Goal: Information Seeking & Learning: Learn about a topic

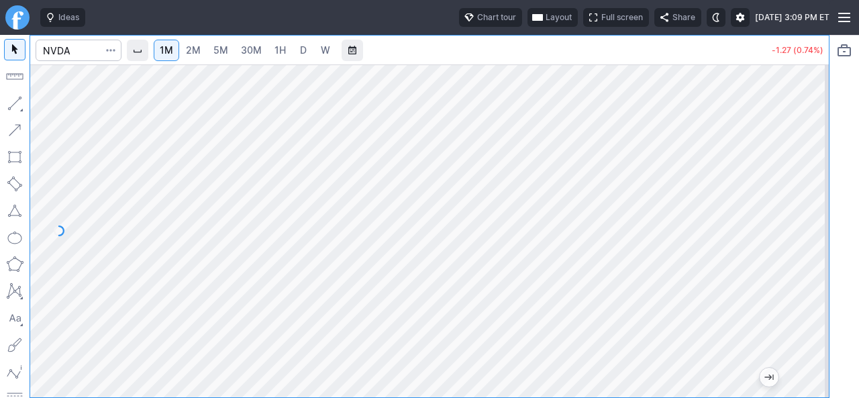
drag, startPoint x: 821, startPoint y: 292, endPoint x: 827, endPoint y: 256, distance: 36.6
click at [827, 256] on div at bounding box center [815, 227] width 28 height 299
drag, startPoint x: 813, startPoint y: 187, endPoint x: 810, endPoint y: 234, distance: 47.1
click at [810, 234] on div at bounding box center [815, 227] width 28 height 299
drag, startPoint x: 814, startPoint y: 230, endPoint x: 806, endPoint y: 242, distance: 14.5
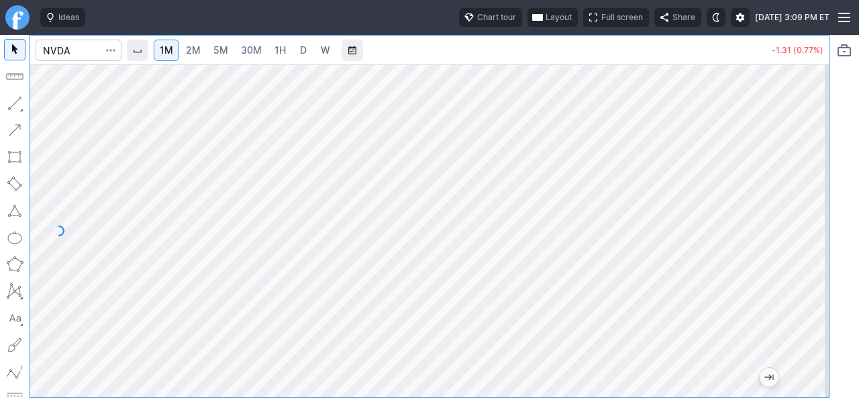
click at [806, 242] on div at bounding box center [815, 227] width 28 height 299
drag, startPoint x: 819, startPoint y: 289, endPoint x: 807, endPoint y: 260, distance: 31.9
click at [807, 260] on div at bounding box center [815, 227] width 28 height 299
drag, startPoint x: 817, startPoint y: 225, endPoint x: 809, endPoint y: 270, distance: 45.0
click at [815, 269] on div at bounding box center [815, 227] width 28 height 299
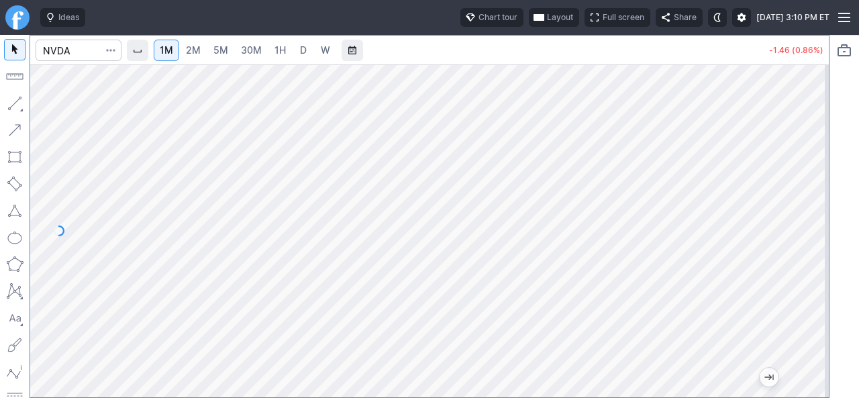
click at [812, 258] on div at bounding box center [815, 227] width 28 height 299
drag, startPoint x: 817, startPoint y: 316, endPoint x: 817, endPoint y: 230, distance: 85.9
click at [817, 230] on div at bounding box center [815, 227] width 28 height 299
drag, startPoint x: 820, startPoint y: 261, endPoint x: 809, endPoint y: 298, distance: 38.4
click at [816, 297] on div at bounding box center [815, 227] width 28 height 299
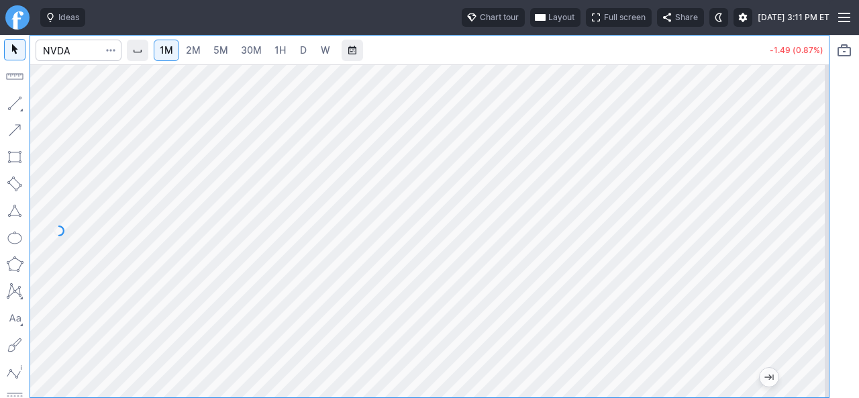
drag, startPoint x: 816, startPoint y: 215, endPoint x: 831, endPoint y: 170, distance: 47.3
click at [831, 170] on div "1M 2M 5M 30M 1H D W -1.49 (0.87%)" at bounding box center [429, 216] width 859 height 363
drag, startPoint x: 816, startPoint y: 250, endPoint x: 820, endPoint y: 260, distance: 10.2
click at [820, 260] on div at bounding box center [815, 227] width 28 height 299
drag, startPoint x: 812, startPoint y: 235, endPoint x: 814, endPoint y: 272, distance: 37.0
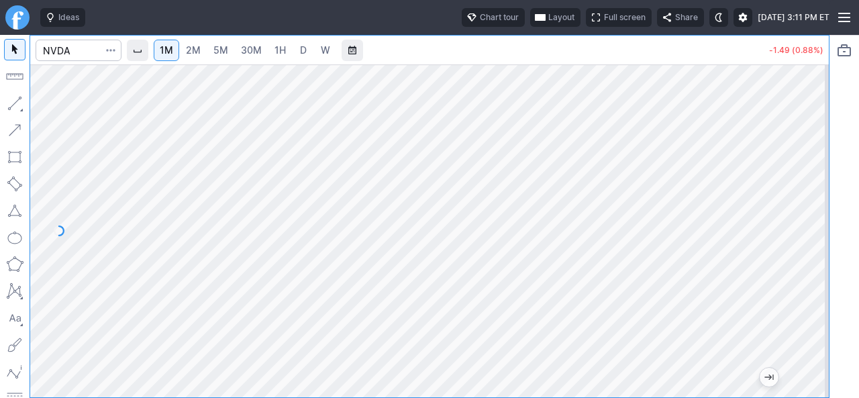
click at [814, 272] on div at bounding box center [815, 227] width 28 height 299
drag, startPoint x: 812, startPoint y: 230, endPoint x: 809, endPoint y: 249, distance: 19.6
click at [809, 249] on div at bounding box center [815, 227] width 28 height 299
drag, startPoint x: 811, startPoint y: 291, endPoint x: 825, endPoint y: 250, distance: 42.9
click at [825, 250] on div at bounding box center [815, 227] width 28 height 299
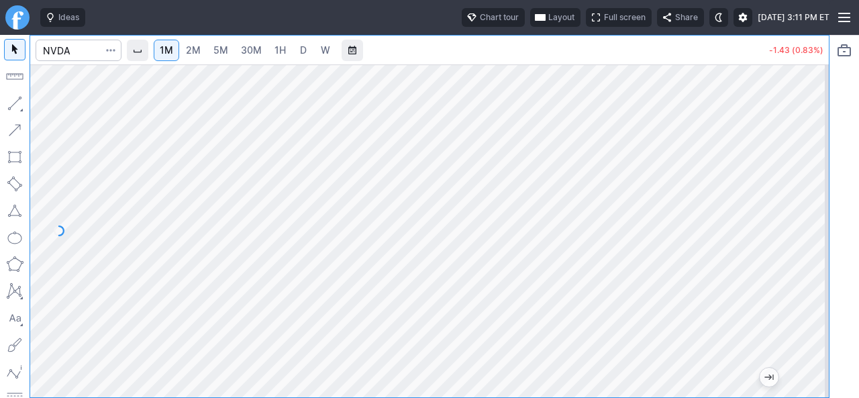
click at [199, 53] on span "2M" at bounding box center [193, 49] width 15 height 11
drag, startPoint x: 810, startPoint y: 309, endPoint x: 818, endPoint y: 229, distance: 80.9
click at [818, 229] on div at bounding box center [815, 227] width 28 height 299
drag, startPoint x: 811, startPoint y: 291, endPoint x: 811, endPoint y: 207, distance: 83.9
click at [811, 207] on div at bounding box center [815, 227] width 28 height 299
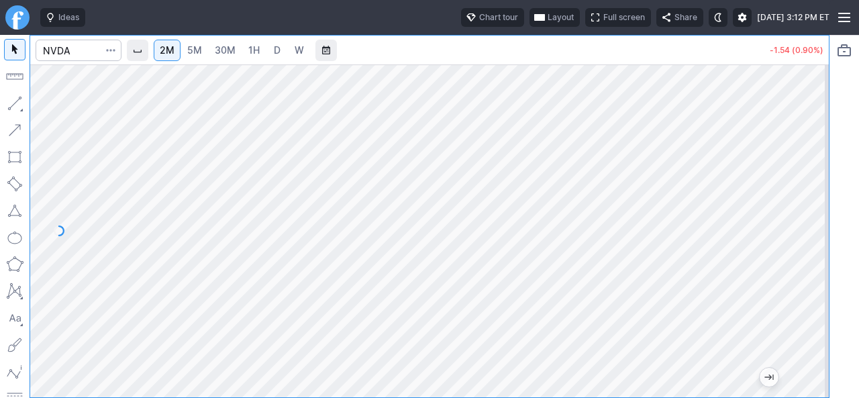
drag, startPoint x: 810, startPoint y: 223, endPoint x: 812, endPoint y: 260, distance: 37.0
click at [812, 260] on div at bounding box center [815, 227] width 28 height 299
drag, startPoint x: 817, startPoint y: 253, endPoint x: 817, endPoint y: 268, distance: 14.8
click at [817, 268] on div at bounding box center [815, 227] width 28 height 299
drag, startPoint x: 819, startPoint y: 277, endPoint x: 817, endPoint y: 284, distance: 7.0
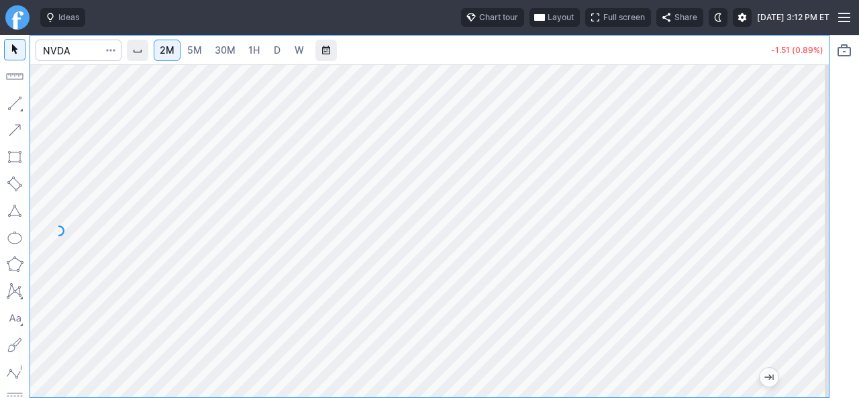
click at [817, 284] on div at bounding box center [815, 227] width 28 height 299
drag, startPoint x: 816, startPoint y: 285, endPoint x: 816, endPoint y: 254, distance: 30.9
click at [816, 254] on div at bounding box center [815, 227] width 28 height 299
drag, startPoint x: 810, startPoint y: 254, endPoint x: 807, endPoint y: 292, distance: 38.4
click at [807, 292] on div at bounding box center [815, 227] width 28 height 299
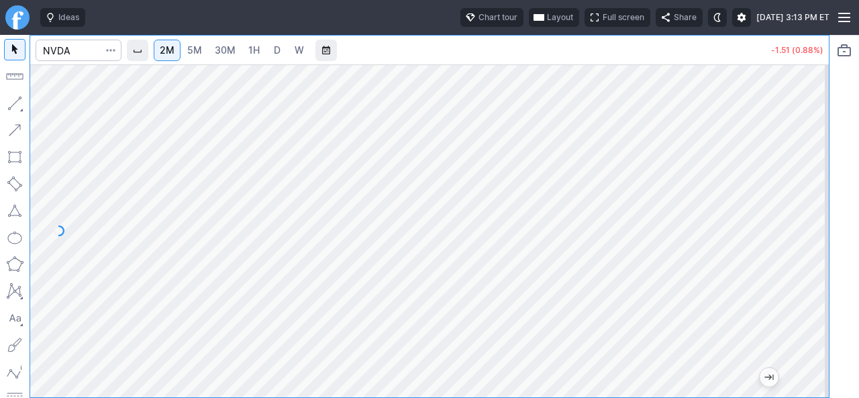
drag, startPoint x: 811, startPoint y: 276, endPoint x: 811, endPoint y: 203, distance: 73.2
click at [811, 203] on div at bounding box center [815, 227] width 28 height 299
drag, startPoint x: 809, startPoint y: 192, endPoint x: 809, endPoint y: 258, distance: 66.4
click at [818, 252] on div at bounding box center [815, 227] width 28 height 299
click at [143, 53] on span "Interval" at bounding box center [137, 50] width 11 height 11
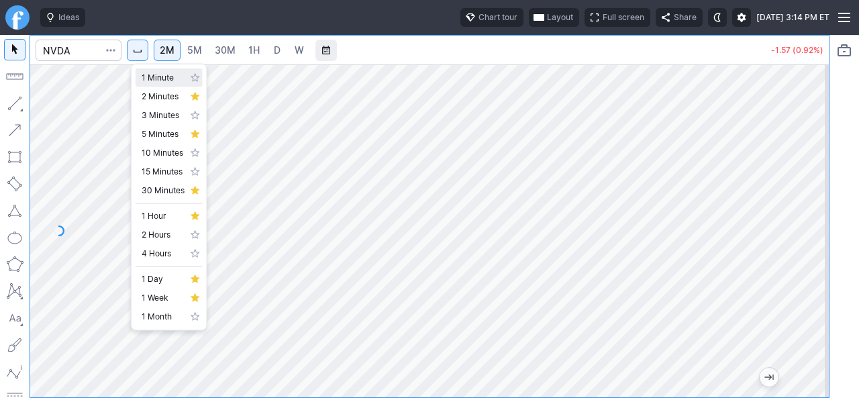
click at [146, 76] on span "1 Minute" at bounding box center [163, 77] width 43 height 13
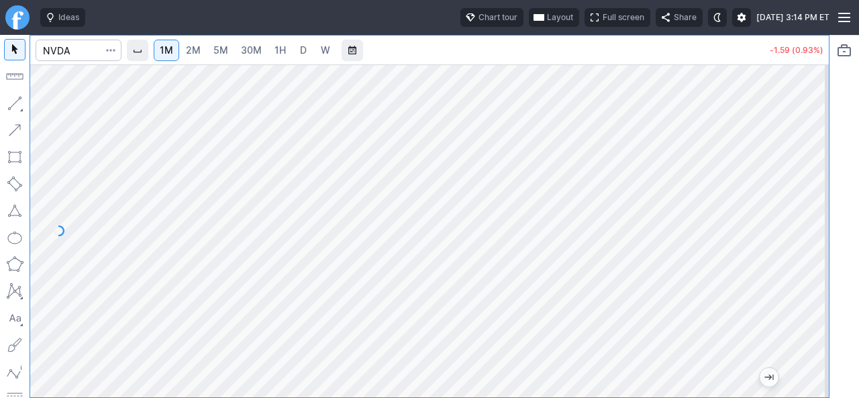
drag, startPoint x: 815, startPoint y: 317, endPoint x: 825, endPoint y: 207, distance: 110.5
click at [825, 207] on div at bounding box center [815, 227] width 28 height 299
drag, startPoint x: 815, startPoint y: 257, endPoint x: 814, endPoint y: 280, distance: 22.8
click at [817, 280] on div at bounding box center [815, 227] width 28 height 299
drag, startPoint x: 804, startPoint y: 303, endPoint x: 823, endPoint y: 227, distance: 78.9
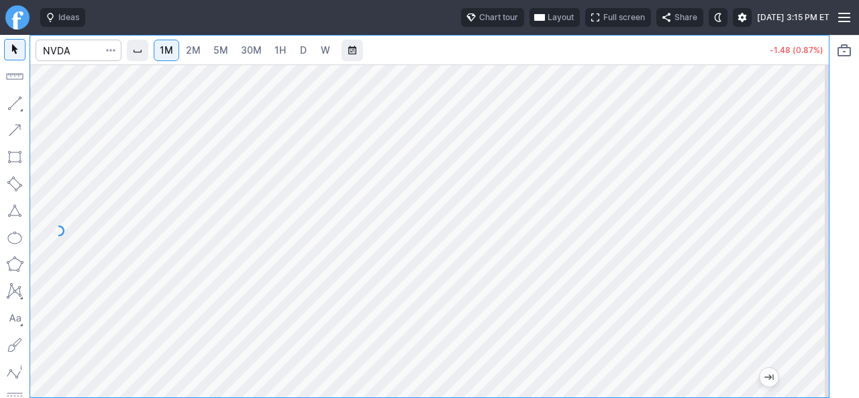
click at [823, 227] on div at bounding box center [815, 227] width 28 height 299
click at [801, 291] on div at bounding box center [429, 230] width 799 height 333
drag, startPoint x: 814, startPoint y: 272, endPoint x: 803, endPoint y: 324, distance: 53.6
click at [811, 318] on div at bounding box center [815, 227] width 28 height 299
drag, startPoint x: 816, startPoint y: 315, endPoint x: 821, endPoint y: 244, distance: 71.3
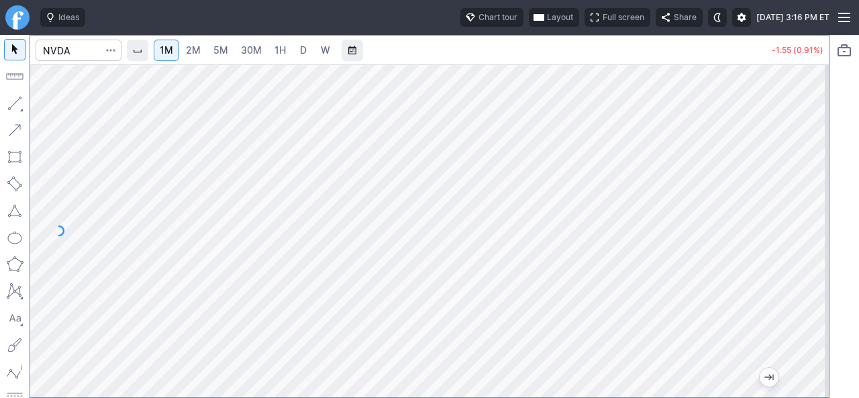
click at [821, 244] on div at bounding box center [815, 227] width 28 height 299
drag, startPoint x: 809, startPoint y: 313, endPoint x: 812, endPoint y: 342, distance: 28.4
click at [812, 342] on div at bounding box center [815, 227] width 28 height 299
drag, startPoint x: 811, startPoint y: 265, endPoint x: 811, endPoint y: 279, distance: 14.1
click at [811, 279] on div at bounding box center [815, 227] width 28 height 299
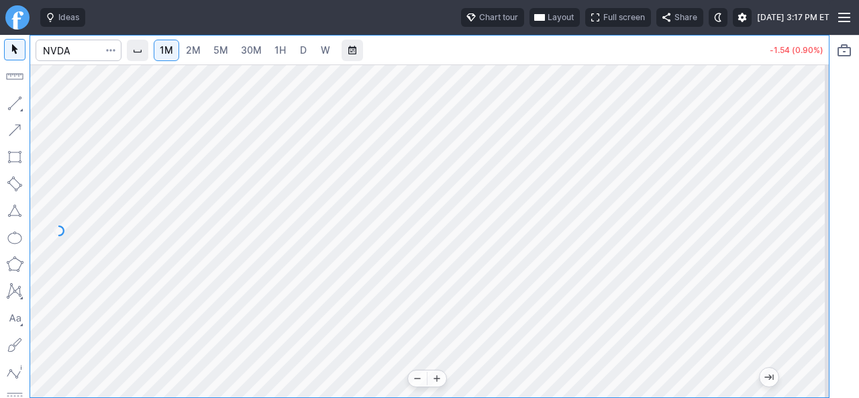
click at [353, 386] on div at bounding box center [429, 230] width 799 height 333
drag, startPoint x: 816, startPoint y: 225, endPoint x: 801, endPoint y: 253, distance: 31.2
click at [801, 253] on div at bounding box center [815, 227] width 28 height 299
drag, startPoint x: 809, startPoint y: 264, endPoint x: 803, endPoint y: 301, distance: 38.0
click at [807, 299] on div at bounding box center [815, 227] width 28 height 299
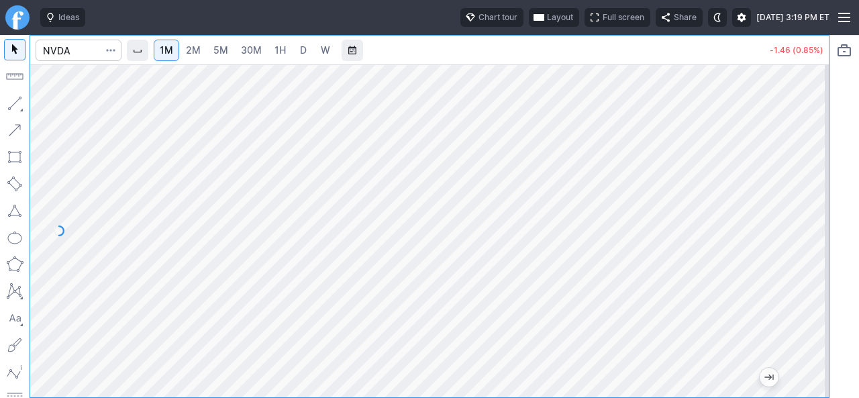
drag, startPoint x: 825, startPoint y: 282, endPoint x: 820, endPoint y: 303, distance: 22.0
click at [820, 303] on div at bounding box center [815, 227] width 28 height 299
click at [858, 218] on html "Ideas Chart tour Layout Full screen Share [DATE] 3:19 PM ET 1M 2M 5M 30M 1H D W…" at bounding box center [429, 199] width 859 height 398
click at [801, 170] on div at bounding box center [429, 230] width 799 height 333
drag, startPoint x: 805, startPoint y: 279, endPoint x: 819, endPoint y: 147, distance: 132.9
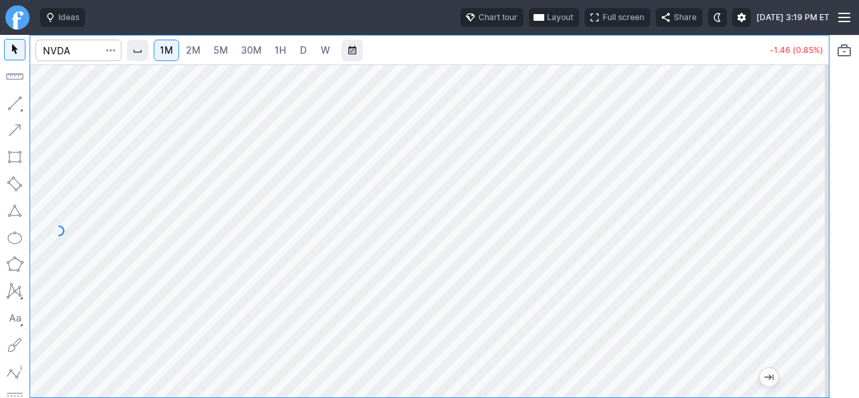
click at [819, 147] on div at bounding box center [815, 227] width 28 height 299
click at [791, 226] on div at bounding box center [429, 230] width 799 height 333
drag, startPoint x: 805, startPoint y: 186, endPoint x: 30, endPoint y: 197, distance: 775.9
click at [12, 198] on div "1M 2M 5M 30M 1H D W -1.43 (0.83%)" at bounding box center [414, 216] width 829 height 363
drag, startPoint x: 810, startPoint y: 280, endPoint x: 804, endPoint y: 225, distance: 55.4
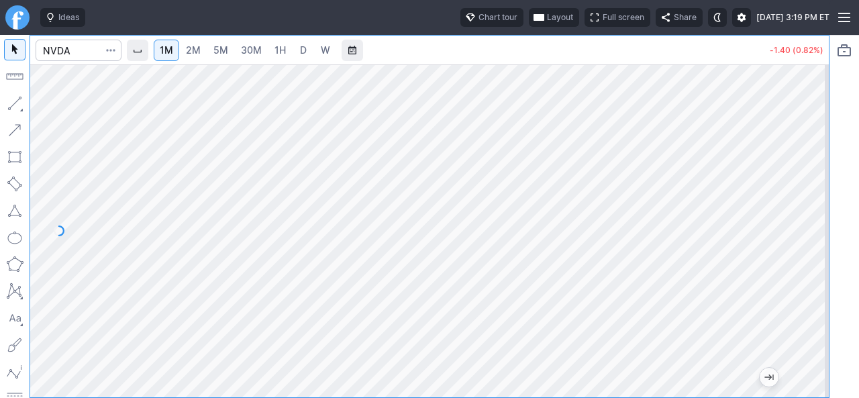
click at [822, 220] on div at bounding box center [815, 227] width 28 height 299
drag, startPoint x: 814, startPoint y: 297, endPoint x: 801, endPoint y: 321, distance: 27.6
click at [807, 321] on div at bounding box center [815, 227] width 28 height 299
drag, startPoint x: 813, startPoint y: 258, endPoint x: 813, endPoint y: 224, distance: 34.2
click at [813, 224] on div at bounding box center [815, 227] width 28 height 299
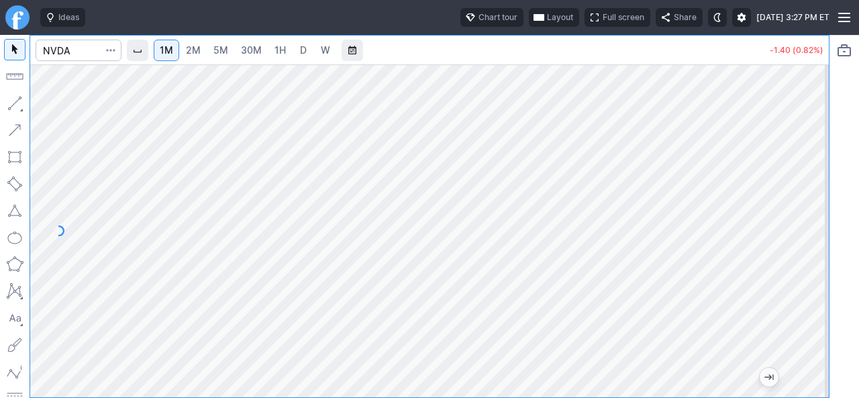
drag, startPoint x: 811, startPoint y: 248, endPoint x: 807, endPoint y: 289, distance: 41.2
click at [813, 287] on div at bounding box center [815, 227] width 28 height 299
drag, startPoint x: 813, startPoint y: 288, endPoint x: 813, endPoint y: 260, distance: 28.2
click at [813, 260] on div at bounding box center [815, 227] width 28 height 299
click at [89, 53] on input "Search" at bounding box center [79, 50] width 86 height 21
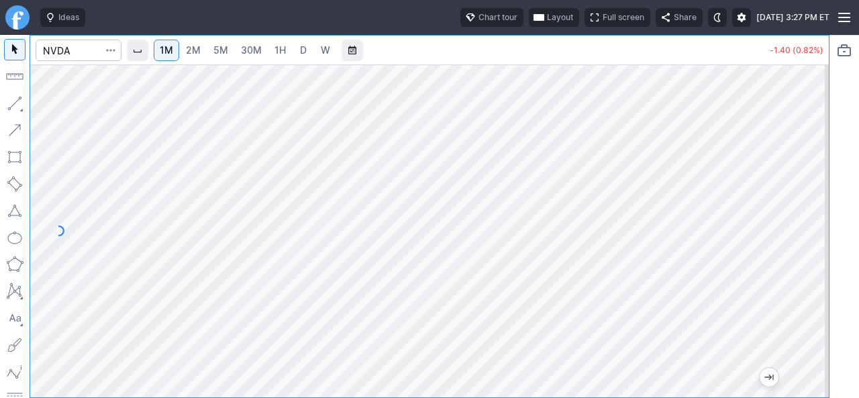
click at [827, 237] on div at bounding box center [429, 230] width 799 height 333
click at [800, 299] on div at bounding box center [429, 230] width 799 height 333
click at [789, 343] on div at bounding box center [429, 230] width 799 height 333
drag, startPoint x: 821, startPoint y: 270, endPoint x: 823, endPoint y: 206, distance: 63.8
click at [824, 211] on div at bounding box center [815, 227] width 28 height 299
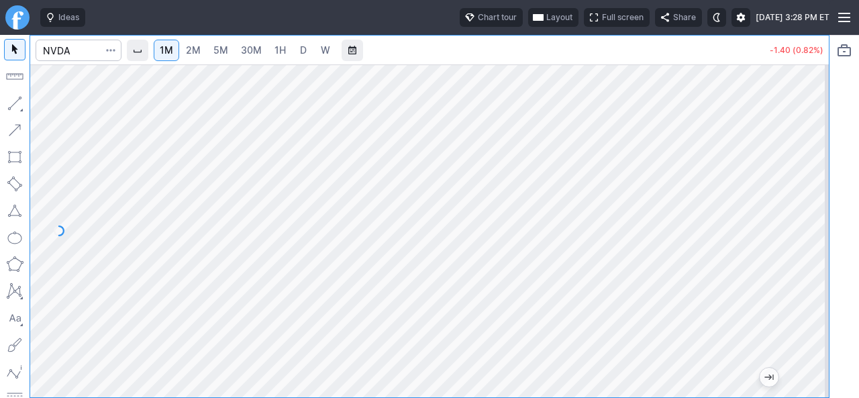
click at [793, 280] on div at bounding box center [429, 230] width 799 height 333
drag, startPoint x: 815, startPoint y: 244, endPoint x: 803, endPoint y: 258, distance: 18.6
click at [811, 254] on div at bounding box center [815, 227] width 28 height 299
drag, startPoint x: 815, startPoint y: 297, endPoint x: 825, endPoint y: 209, distance: 89.1
click at [825, 209] on div at bounding box center [815, 227] width 28 height 299
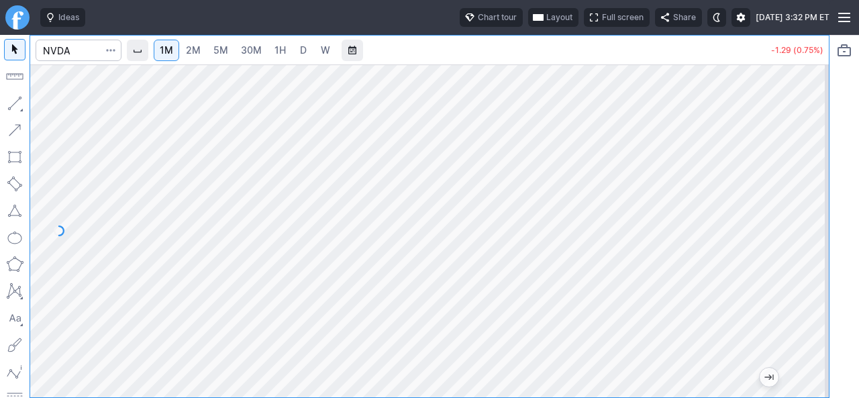
drag, startPoint x: 820, startPoint y: 303, endPoint x: 823, endPoint y: 241, distance: 61.8
click at [823, 241] on div at bounding box center [815, 227] width 28 height 299
drag, startPoint x: 819, startPoint y: 249, endPoint x: 819, endPoint y: 315, distance: 66.4
click at [819, 315] on div at bounding box center [815, 227] width 28 height 299
drag, startPoint x: 814, startPoint y: 276, endPoint x: 813, endPoint y: 236, distance: 40.3
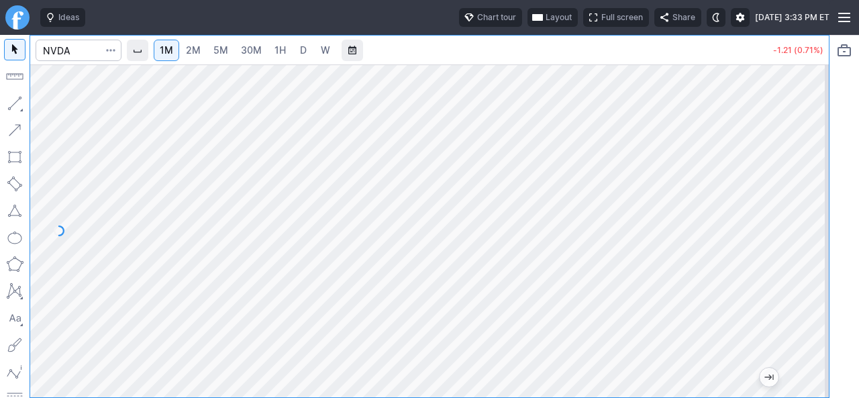
click at [813, 236] on div at bounding box center [815, 227] width 28 height 299
drag, startPoint x: 817, startPoint y: 221, endPoint x: 803, endPoint y: 254, distance: 35.8
click at [823, 265] on div at bounding box center [815, 227] width 28 height 299
drag, startPoint x: 807, startPoint y: 197, endPoint x: 802, endPoint y: 211, distance: 15.7
click at [802, 211] on div at bounding box center [815, 227] width 28 height 299
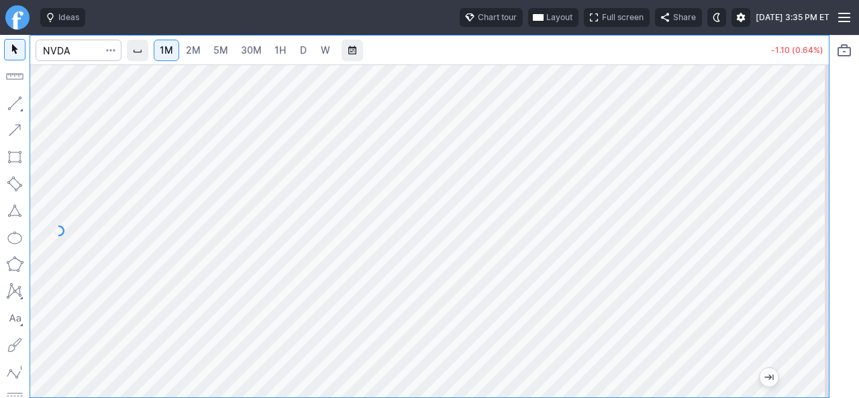
drag, startPoint x: 817, startPoint y: 227, endPoint x: 815, endPoint y: 198, distance: 29.0
click at [823, 196] on div at bounding box center [815, 227] width 28 height 299
click at [809, 283] on div at bounding box center [815, 227] width 28 height 299
drag, startPoint x: 809, startPoint y: 262, endPoint x: 803, endPoint y: 281, distance: 20.6
click at [805, 281] on div at bounding box center [815, 227] width 28 height 299
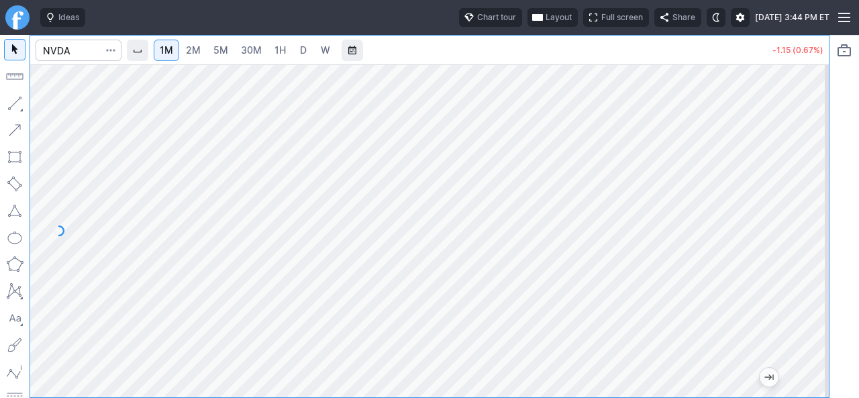
drag, startPoint x: 810, startPoint y: 228, endPoint x: 819, endPoint y: 178, distance: 50.5
click at [819, 178] on div at bounding box center [815, 227] width 28 height 299
click at [730, 262] on div at bounding box center [429, 230] width 799 height 333
drag, startPoint x: 823, startPoint y: 256, endPoint x: 823, endPoint y: 206, distance: 49.7
click at [823, 206] on div at bounding box center [815, 227] width 28 height 299
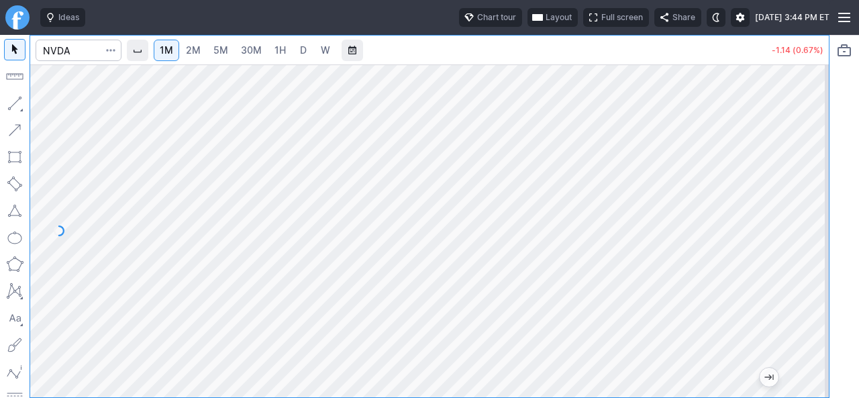
drag, startPoint x: 816, startPoint y: 260, endPoint x: 824, endPoint y: 185, distance: 74.9
click at [824, 185] on div at bounding box center [815, 227] width 28 height 299
drag, startPoint x: 813, startPoint y: 207, endPoint x: 804, endPoint y: 223, distance: 18.1
click at [811, 221] on div at bounding box center [815, 227] width 28 height 299
click at [788, 309] on div at bounding box center [429, 230] width 799 height 333
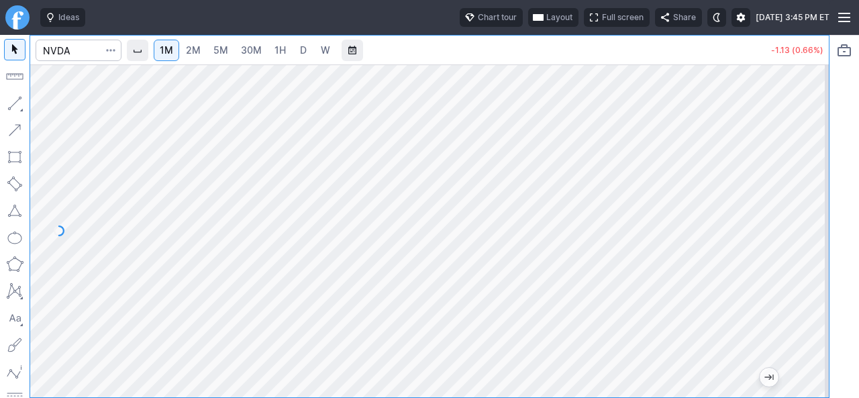
drag, startPoint x: 809, startPoint y: 256, endPoint x: 807, endPoint y: 295, distance: 39.6
click at [807, 295] on div at bounding box center [815, 227] width 28 height 299
drag, startPoint x: 821, startPoint y: 299, endPoint x: 827, endPoint y: 231, distance: 68.7
click at [827, 231] on div at bounding box center [815, 227] width 28 height 299
drag, startPoint x: 814, startPoint y: 299, endPoint x: 832, endPoint y: 210, distance: 90.3
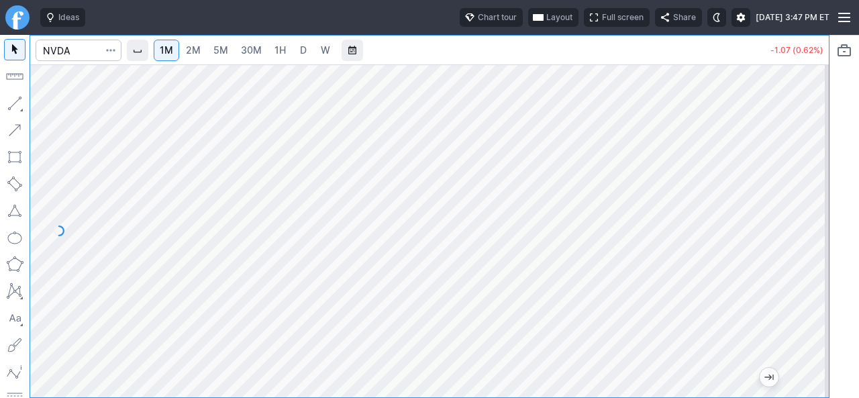
click at [832, 210] on div "1M 2M 5M 30M 1H D W -1.07 (0.62%)" at bounding box center [429, 216] width 859 height 363
drag, startPoint x: 813, startPoint y: 254, endPoint x: 812, endPoint y: 297, distance: 43.0
click at [823, 297] on div at bounding box center [815, 227] width 28 height 299
drag, startPoint x: 805, startPoint y: 268, endPoint x: 827, endPoint y: 195, distance: 75.8
click at [827, 195] on div at bounding box center [815, 227] width 28 height 299
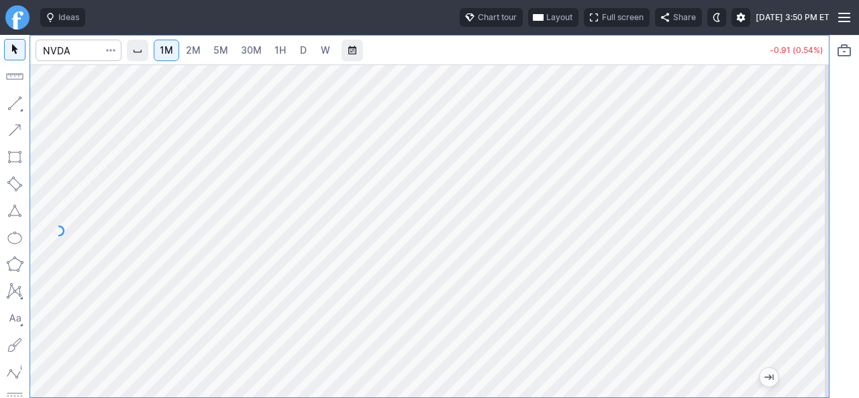
drag, startPoint x: 812, startPoint y: 209, endPoint x: 803, endPoint y: 237, distance: 29.7
click at [810, 234] on div at bounding box center [815, 227] width 28 height 299
drag, startPoint x: 809, startPoint y: 197, endPoint x: 801, endPoint y: 209, distance: 14.0
click at [809, 201] on div at bounding box center [815, 227] width 28 height 299
drag, startPoint x: 801, startPoint y: 244, endPoint x: 815, endPoint y: 201, distance: 45.6
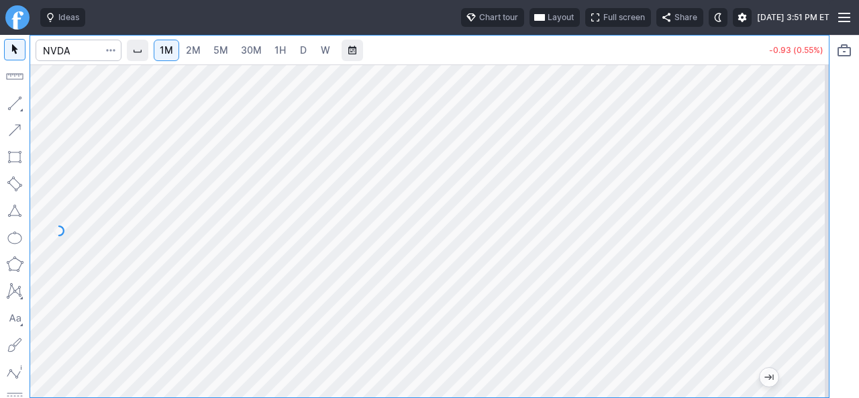
click at [815, 201] on div at bounding box center [815, 227] width 28 height 299
drag, startPoint x: 814, startPoint y: 230, endPoint x: 801, endPoint y: 292, distance: 63.0
click at [801, 292] on div at bounding box center [815, 227] width 28 height 299
drag, startPoint x: 816, startPoint y: 272, endPoint x: 813, endPoint y: 292, distance: 19.6
click at [817, 294] on div at bounding box center [815, 227] width 28 height 299
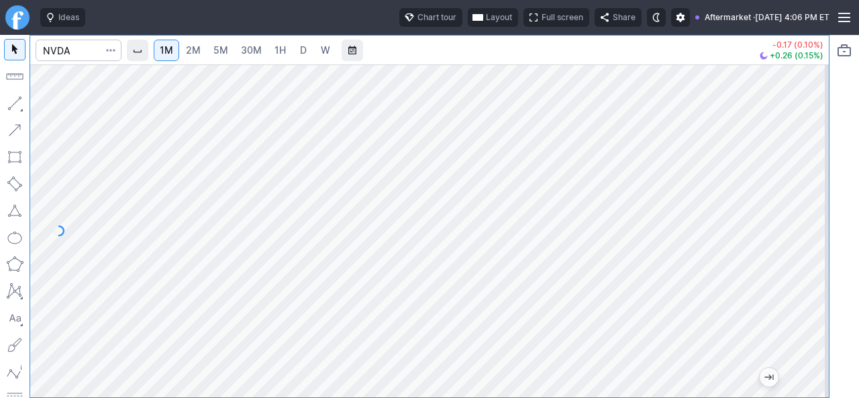
drag, startPoint x: 809, startPoint y: 213, endPoint x: 803, endPoint y: 306, distance: 92.9
click at [803, 306] on div at bounding box center [815, 227] width 28 height 299
drag, startPoint x: 816, startPoint y: 320, endPoint x: 834, endPoint y: 248, distance: 74.6
click at [836, 248] on div "1M 2M 5M 30M 1H D W -0.17 (0.10%) +0.34 (0.20%)" at bounding box center [429, 216] width 859 height 363
drag, startPoint x: 813, startPoint y: 159, endPoint x: 801, endPoint y: 221, distance: 62.9
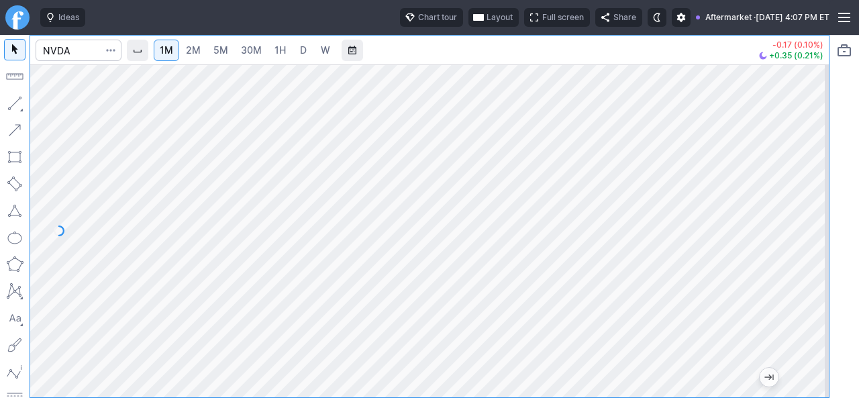
click at [802, 219] on div at bounding box center [815, 227] width 28 height 299
drag, startPoint x: 815, startPoint y: 314, endPoint x: 815, endPoint y: 266, distance: 48.3
click at [815, 266] on div at bounding box center [815, 227] width 28 height 299
drag, startPoint x: 816, startPoint y: 284, endPoint x: 809, endPoint y: 298, distance: 15.6
click at [816, 299] on div at bounding box center [815, 227] width 28 height 299
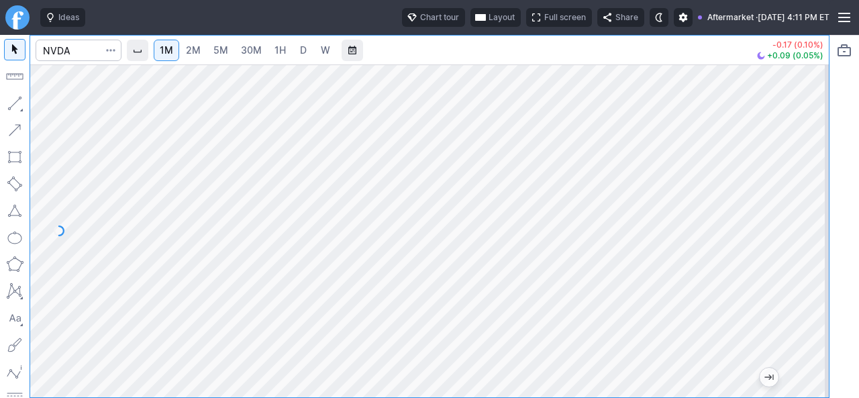
drag, startPoint x: 809, startPoint y: 240, endPoint x: 803, endPoint y: 279, distance: 39.5
click at [803, 279] on div at bounding box center [815, 227] width 28 height 299
drag, startPoint x: 807, startPoint y: 228, endPoint x: 815, endPoint y: 139, distance: 89.0
click at [815, 139] on div at bounding box center [815, 227] width 28 height 299
drag, startPoint x: 812, startPoint y: 324, endPoint x: 818, endPoint y: 244, distance: 80.8
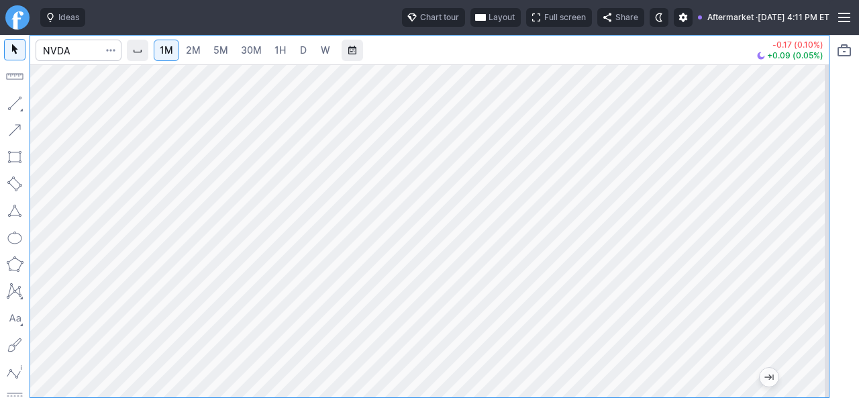
click at [818, 244] on div at bounding box center [815, 227] width 28 height 299
drag, startPoint x: 809, startPoint y: 237, endPoint x: 803, endPoint y: 279, distance: 42.0
click at [803, 279] on div at bounding box center [815, 227] width 28 height 299
drag, startPoint x: 801, startPoint y: 233, endPoint x: 808, endPoint y: 177, distance: 56.8
click at [808, 177] on div at bounding box center [815, 227] width 28 height 299
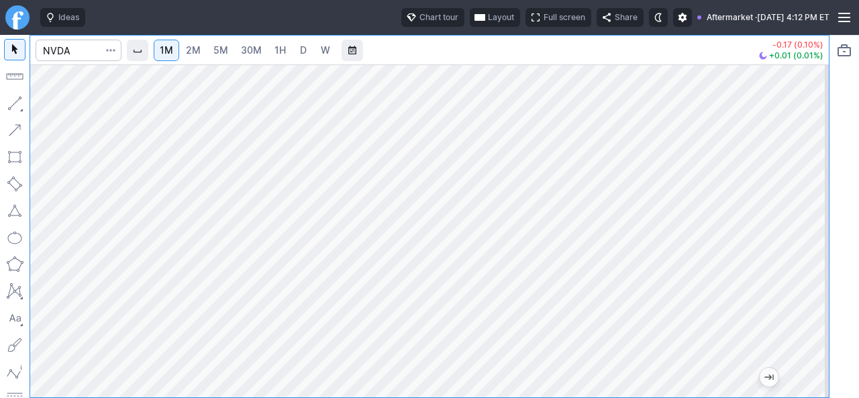
drag, startPoint x: 811, startPoint y: 200, endPoint x: 802, endPoint y: 234, distance: 35.3
click at [807, 232] on div at bounding box center [815, 227] width 28 height 299
drag, startPoint x: 815, startPoint y: 236, endPoint x: 805, endPoint y: 263, distance: 28.9
click at [805, 263] on div at bounding box center [815, 227] width 28 height 299
drag, startPoint x: 812, startPoint y: 214, endPoint x: 813, endPoint y: 244, distance: 29.6
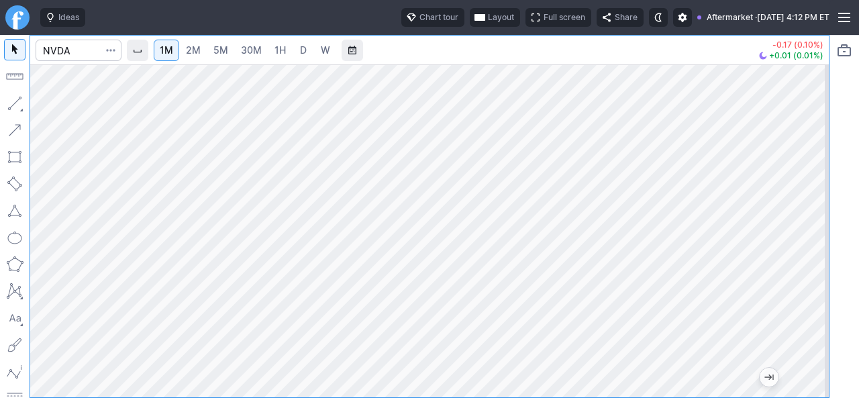
click at [813, 244] on div at bounding box center [815, 227] width 28 height 299
drag, startPoint x: 823, startPoint y: 209, endPoint x: 828, endPoint y: 344, distance: 135.0
click at [828, 344] on div at bounding box center [815, 227] width 28 height 299
drag, startPoint x: 808, startPoint y: 187, endPoint x: 803, endPoint y: 338, distance: 151.1
click at [818, 352] on div at bounding box center [815, 227] width 28 height 299
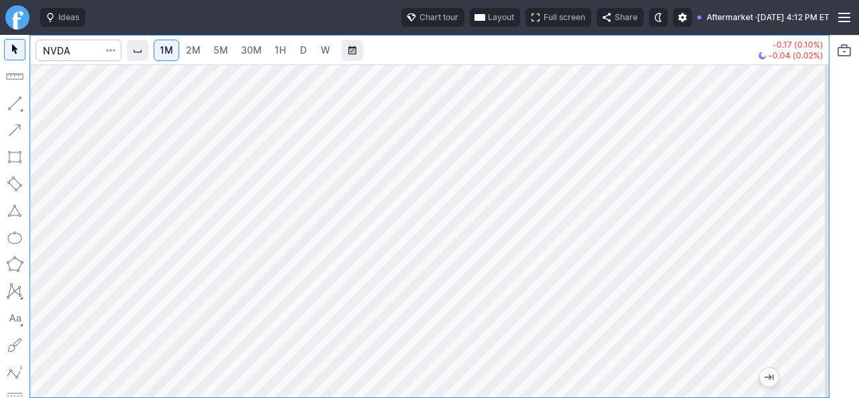
drag, startPoint x: 815, startPoint y: 261, endPoint x: 816, endPoint y: 315, distance: 53.7
click at [816, 315] on div at bounding box center [815, 227] width 28 height 299
drag, startPoint x: 810, startPoint y: 165, endPoint x: 813, endPoint y: 233, distance: 67.9
click at [809, 283] on div at bounding box center [815, 227] width 28 height 299
drag, startPoint x: 815, startPoint y: 160, endPoint x: 813, endPoint y: 258, distance: 98.7
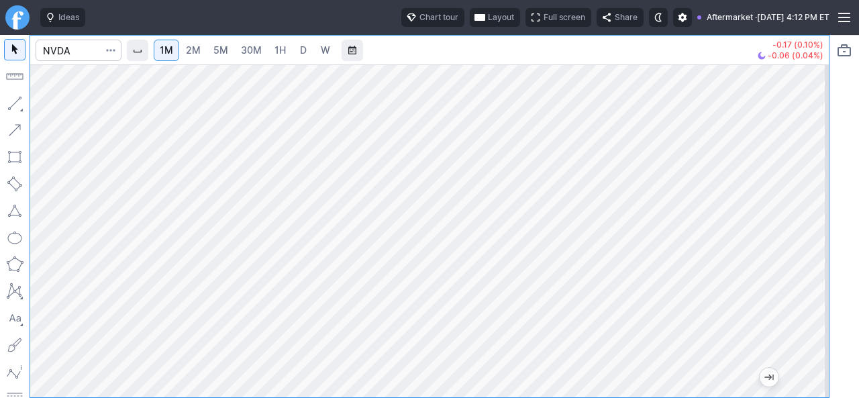
click at [813, 287] on div at bounding box center [815, 227] width 28 height 299
drag, startPoint x: 821, startPoint y: 205, endPoint x: 819, endPoint y: 260, distance: 54.4
click at [820, 309] on div at bounding box center [815, 227] width 28 height 299
drag, startPoint x: 817, startPoint y: 199, endPoint x: 820, endPoint y: 282, distance: 83.3
click at [820, 313] on div at bounding box center [815, 227] width 28 height 299
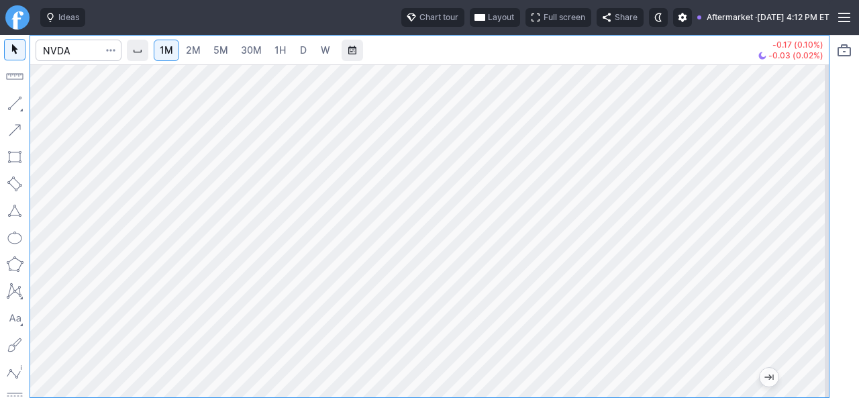
drag, startPoint x: 815, startPoint y: 236, endPoint x: 820, endPoint y: 250, distance: 15.7
click at [815, 332] on div at bounding box center [815, 227] width 28 height 299
drag, startPoint x: 821, startPoint y: 205, endPoint x: 825, endPoint y: 301, distance: 96.7
click at [826, 309] on div at bounding box center [815, 227] width 28 height 299
drag, startPoint x: 826, startPoint y: 193, endPoint x: 819, endPoint y: 289, distance: 96.9
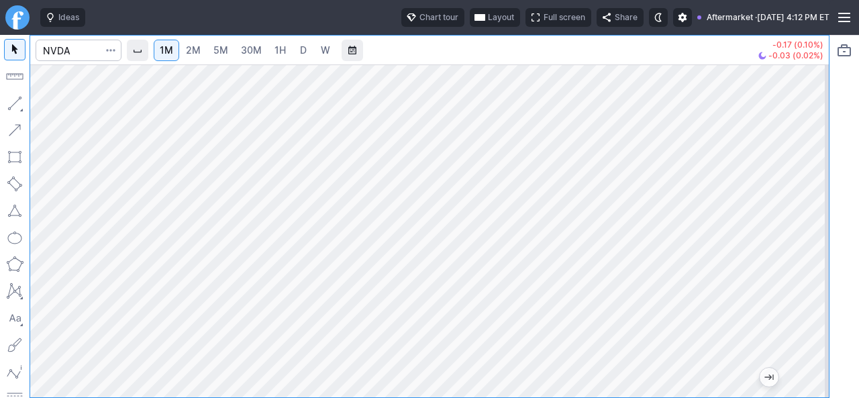
click at [820, 304] on div at bounding box center [815, 227] width 28 height 299
drag, startPoint x: 827, startPoint y: 289, endPoint x: 814, endPoint y: 343, distance: 55.3
click at [825, 348] on div at bounding box center [815, 227] width 28 height 299
drag, startPoint x: 811, startPoint y: 256, endPoint x: 812, endPoint y: 285, distance: 28.9
click at [812, 285] on div at bounding box center [815, 227] width 28 height 299
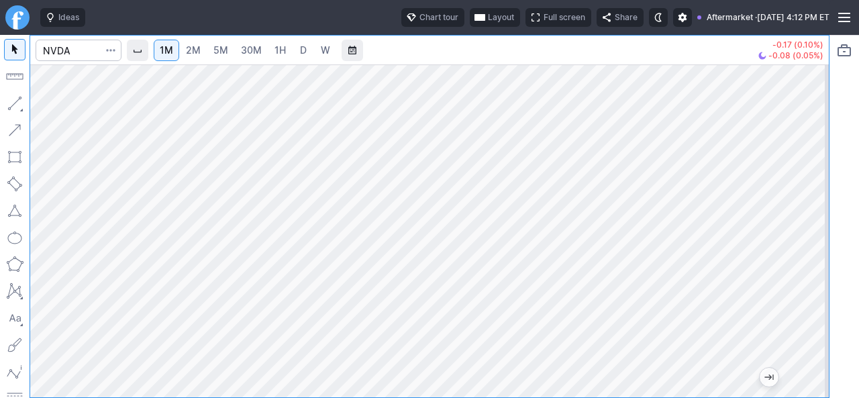
drag, startPoint x: 819, startPoint y: 209, endPoint x: 818, endPoint y: 305, distance: 96.6
click at [818, 309] on div at bounding box center [815, 227] width 28 height 299
drag, startPoint x: 821, startPoint y: 301, endPoint x: 817, endPoint y: 288, distance: 13.8
click at [820, 301] on div at bounding box center [815, 227] width 28 height 299
drag, startPoint x: 817, startPoint y: 229, endPoint x: 814, endPoint y: 318, distance: 89.3
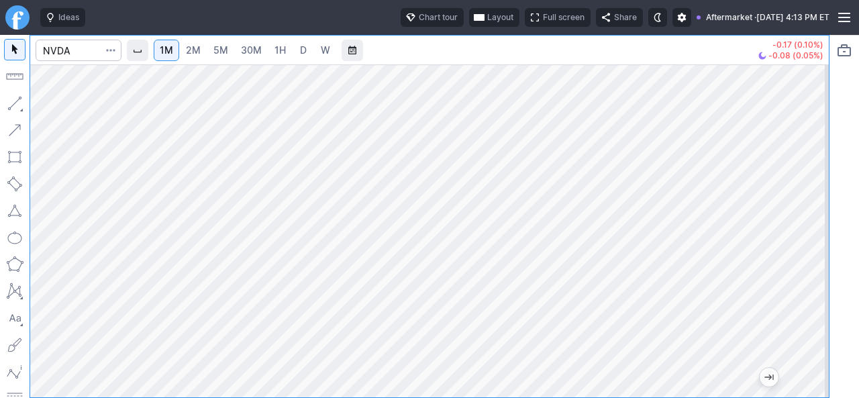
click at [812, 336] on div at bounding box center [815, 227] width 28 height 299
drag, startPoint x: 819, startPoint y: 314, endPoint x: 807, endPoint y: 240, distance: 74.8
click at [821, 193] on div at bounding box center [815, 227] width 28 height 299
drag, startPoint x: 801, startPoint y: 301, endPoint x: 814, endPoint y: 176, distance: 125.5
click at [814, 166] on div at bounding box center [815, 227] width 28 height 299
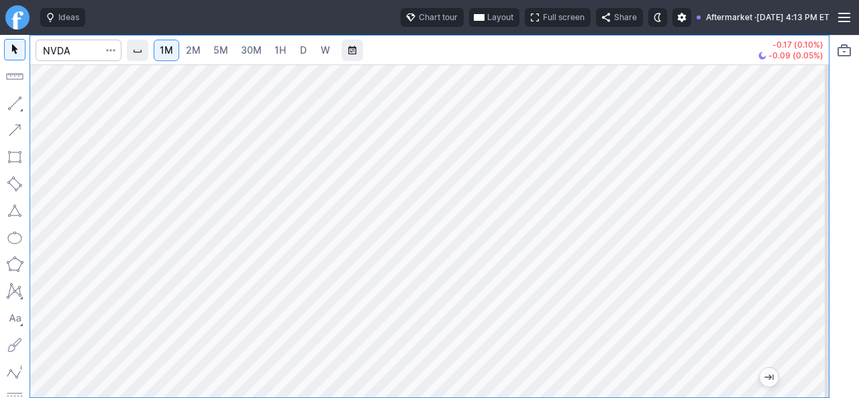
drag, startPoint x: 803, startPoint y: 244, endPoint x: 803, endPoint y: 136, distance: 108.0
click at [803, 136] on div at bounding box center [815, 227] width 28 height 299
drag, startPoint x: 803, startPoint y: 259, endPoint x: 812, endPoint y: 111, distance: 148.6
click at [812, 111] on div at bounding box center [815, 227] width 28 height 299
click at [811, 116] on div at bounding box center [429, 230] width 799 height 333
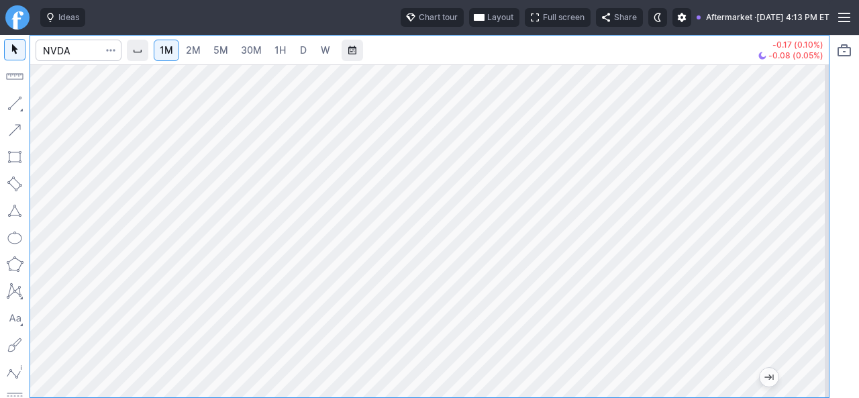
click at [812, 130] on div at bounding box center [429, 230] width 799 height 333
drag, startPoint x: 805, startPoint y: 264, endPoint x: 817, endPoint y: 127, distance: 137.5
click at [817, 127] on div at bounding box center [815, 227] width 28 height 299
drag, startPoint x: 801, startPoint y: 268, endPoint x: 817, endPoint y: 179, distance: 90.8
click at [817, 179] on div at bounding box center [815, 227] width 28 height 299
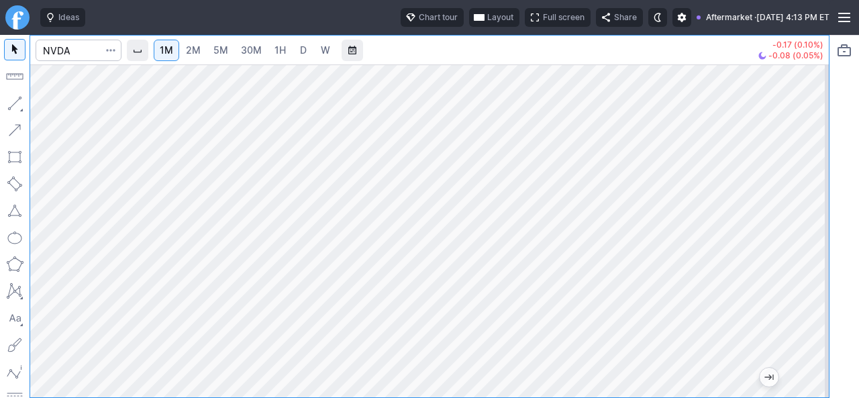
drag, startPoint x: 815, startPoint y: 244, endPoint x: 818, endPoint y: 158, distance: 86.6
click at [818, 158] on div at bounding box center [815, 227] width 28 height 299
drag, startPoint x: 815, startPoint y: 289, endPoint x: 809, endPoint y: 245, distance: 44.7
click at [827, 334] on div at bounding box center [815, 227] width 28 height 299
click at [813, 326] on div at bounding box center [429, 230] width 799 height 333
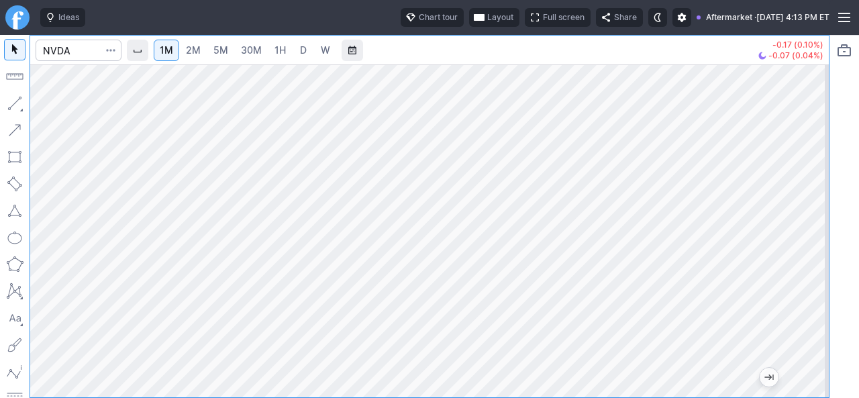
click at [816, 266] on div at bounding box center [815, 227] width 28 height 299
drag, startPoint x: 811, startPoint y: 132, endPoint x: 804, endPoint y: 283, distance: 151.2
click at [808, 287] on div at bounding box center [815, 227] width 28 height 299
drag, startPoint x: 811, startPoint y: 127, endPoint x: 803, endPoint y: 270, distance: 143.8
click at [805, 282] on div at bounding box center [815, 227] width 28 height 299
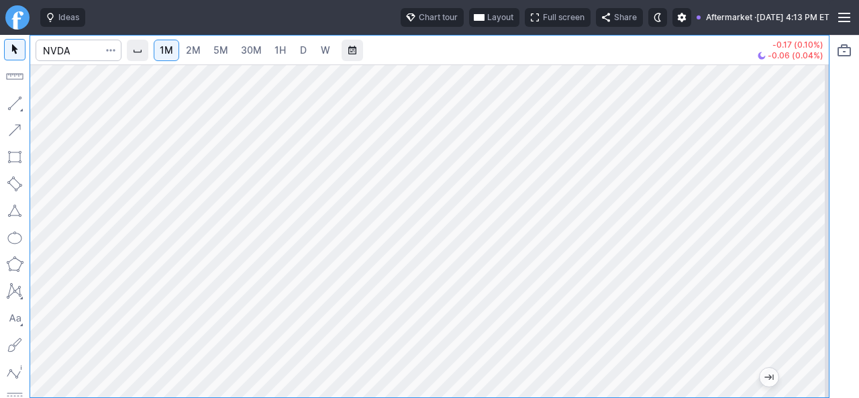
drag
click at [820, 279] on div at bounding box center [815, 227] width 28 height 299
click at [816, 283] on div at bounding box center [815, 227] width 28 height 299
click at [809, 313] on div at bounding box center [815, 227] width 28 height 299
click at [811, 309] on div at bounding box center [815, 227] width 28 height 299
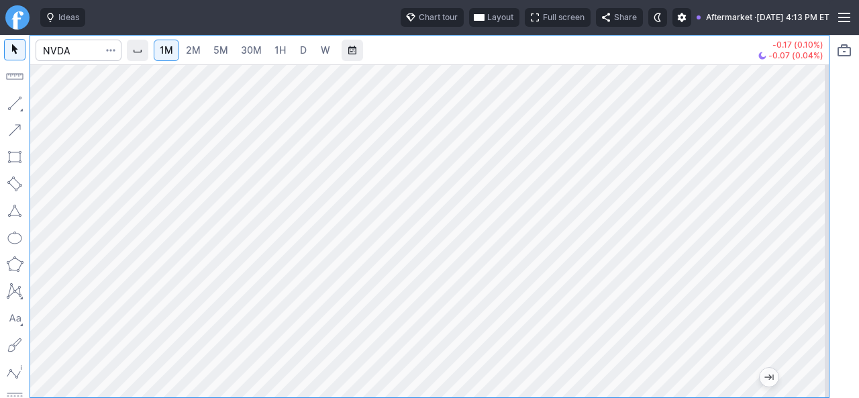
click at [817, 107] on div at bounding box center [815, 227] width 28 height 299
click at [813, 143] on div at bounding box center [815, 227] width 28 height 299
click at [823, 123] on div at bounding box center [815, 227] width 28 height 299
click at [807, 130] on div at bounding box center [815, 227] width 28 height 299
click at [816, 131] on div at bounding box center [815, 227] width 28 height 299
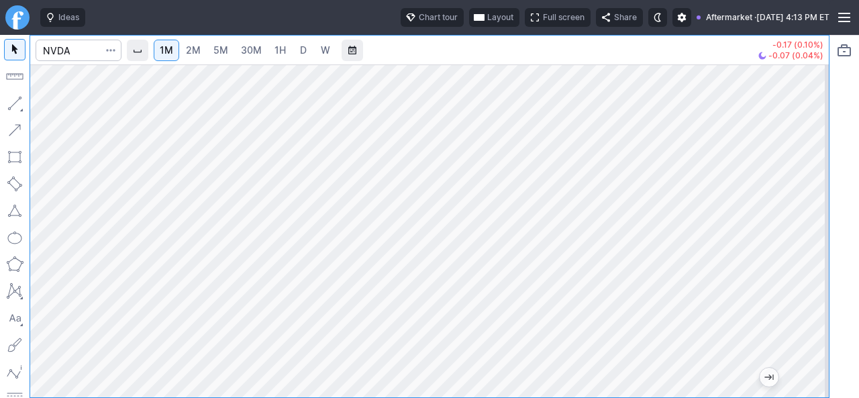
click at [806, 147] on div at bounding box center [815, 227] width 28 height 299
click at [807, 115] on div at bounding box center [815, 227] width 28 height 299
click at [811, 138] on div at bounding box center [815, 227] width 28 height 299
click at [816, 191] on div at bounding box center [815, 227] width 28 height 299
click at [808, 183] on div at bounding box center [815, 227] width 28 height 299
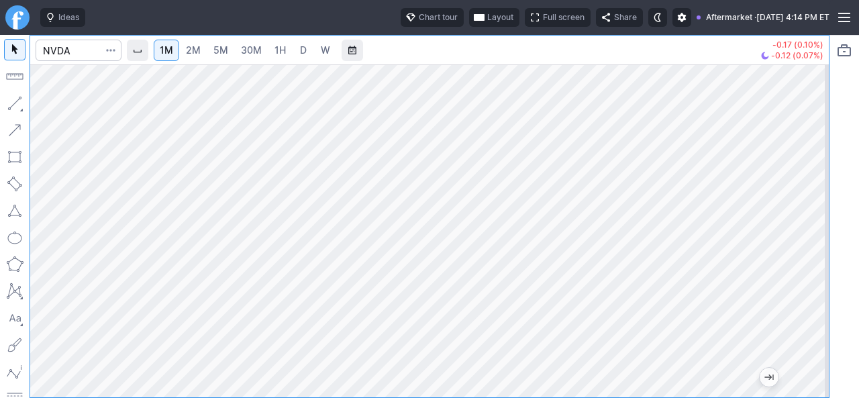
drag, startPoint x: 811, startPoint y: 292, endPoint x: 821, endPoint y: 211, distance: 81.2
click at [821, 211] on div at bounding box center [815, 227] width 28 height 299
click at [89, 56] on input "Search" at bounding box center [79, 50] width 86 height 21
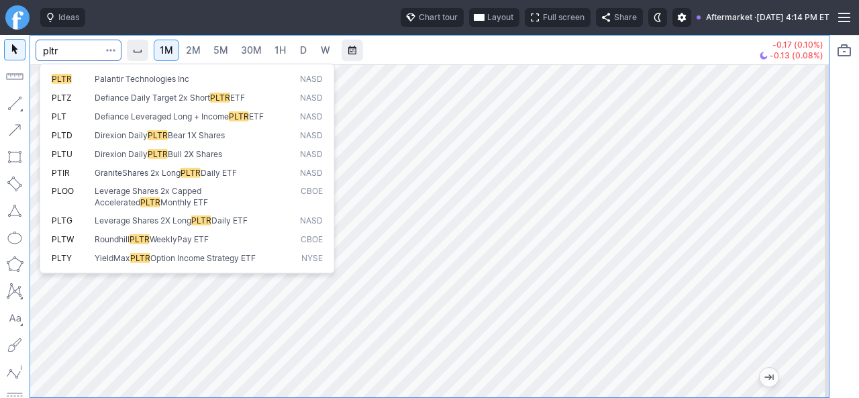
type input "pltr"
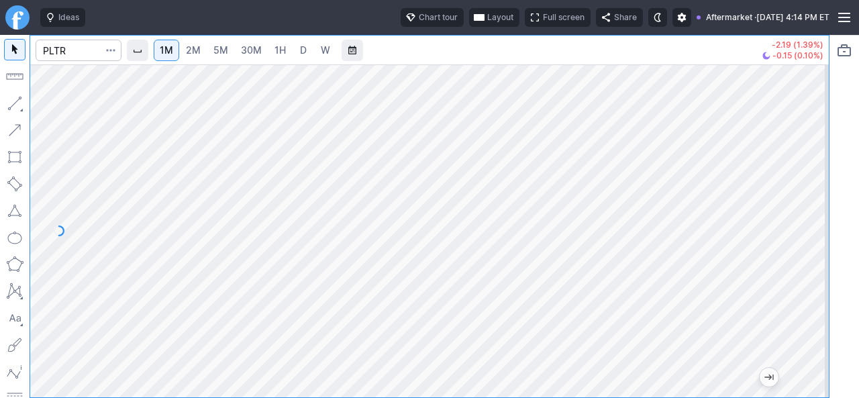
drag, startPoint x: 814, startPoint y: 293, endPoint x: 817, endPoint y: 219, distance: 73.2
click at [816, 225] on div at bounding box center [815, 227] width 28 height 299
drag, startPoint x: 813, startPoint y: 221, endPoint x: 807, endPoint y: 270, distance: 49.4
click at [815, 263] on div at bounding box center [815, 227] width 28 height 299
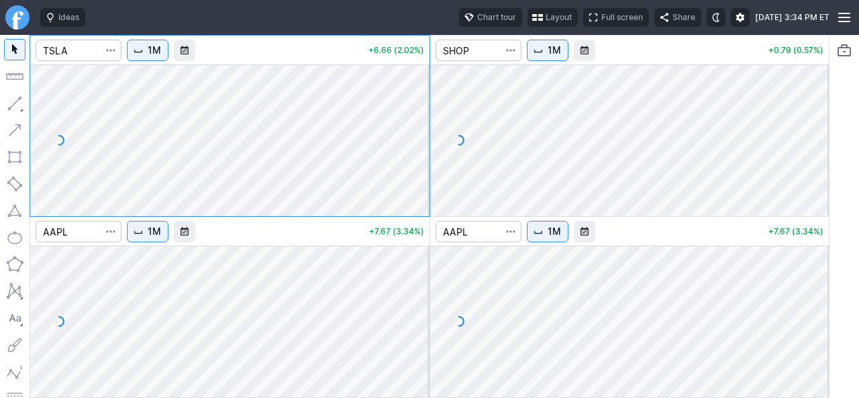
click at [527, 23] on button "Layout" at bounding box center [552, 17] width 50 height 19
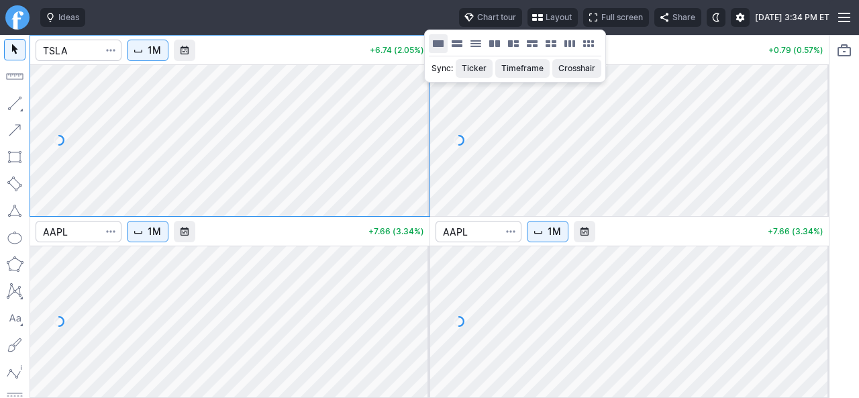
click at [436, 47] on button "Layout" at bounding box center [438, 43] width 19 height 19
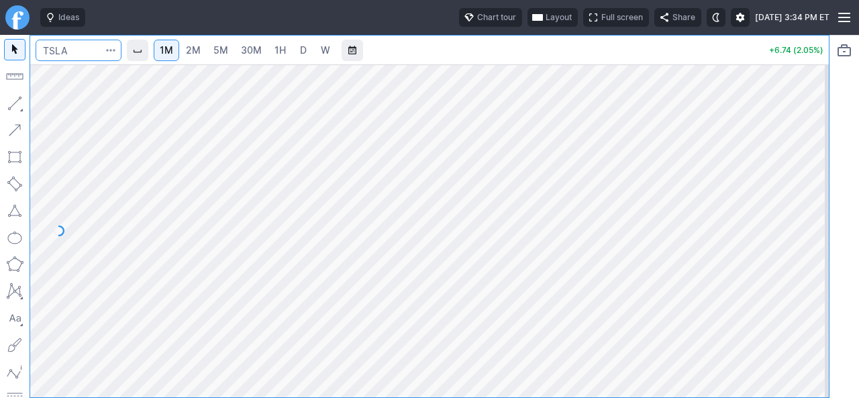
click at [93, 52] on input "Search" at bounding box center [79, 50] width 86 height 21
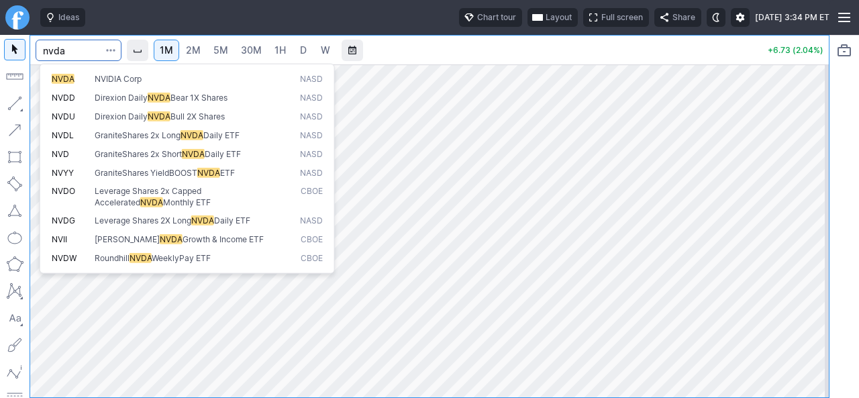
type input "nvda"
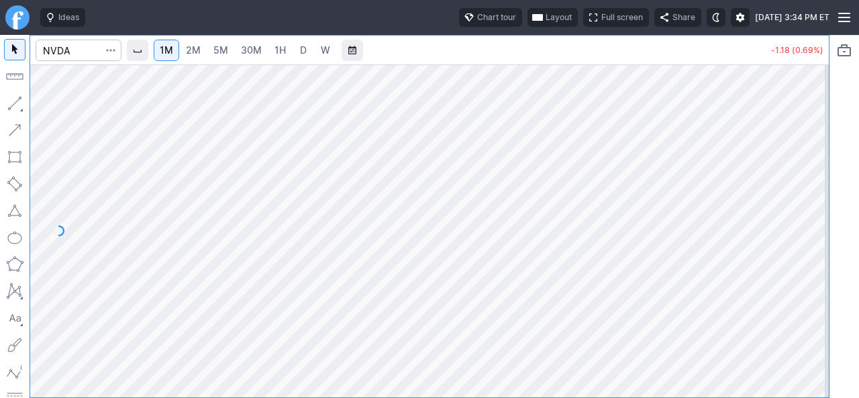
click at [194, 58] on link "2M" at bounding box center [193, 50] width 27 height 21
drag, startPoint x: 816, startPoint y: 285, endPoint x: 804, endPoint y: 292, distance: 13.8
click at [811, 292] on div at bounding box center [815, 227] width 28 height 299
drag, startPoint x: 816, startPoint y: 285, endPoint x: 824, endPoint y: 235, distance: 51.0
click at [824, 235] on div at bounding box center [815, 227] width 28 height 299
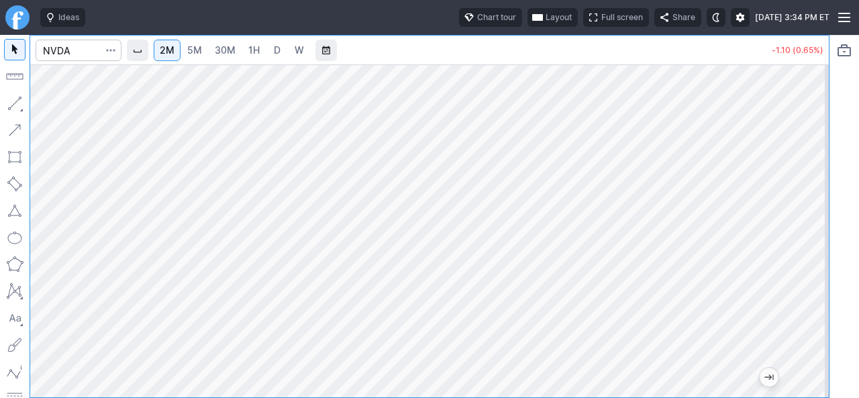
drag, startPoint x: 812, startPoint y: 201, endPoint x: 803, endPoint y: 232, distance: 32.3
click at [809, 225] on div at bounding box center [815, 227] width 28 height 299
drag, startPoint x: 811, startPoint y: 246, endPoint x: 823, endPoint y: 209, distance: 38.8
click at [824, 211] on div at bounding box center [815, 227] width 28 height 299
click at [817, 194] on div at bounding box center [815, 227] width 28 height 299
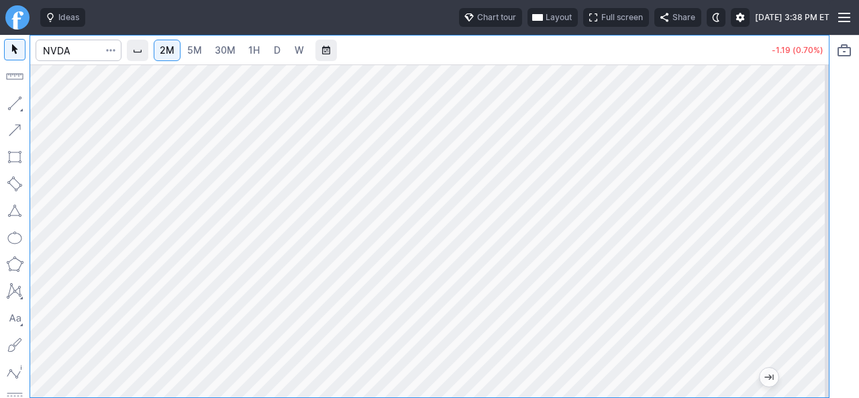
drag, startPoint x: 813, startPoint y: 289, endPoint x: 811, endPoint y: 236, distance: 53.8
click at [815, 237] on div at bounding box center [815, 227] width 28 height 299
drag, startPoint x: 808, startPoint y: 234, endPoint x: 816, endPoint y: 235, distance: 8.2
click at [816, 235] on div at bounding box center [815, 227] width 28 height 299
click at [819, 268] on div at bounding box center [815, 227] width 28 height 299
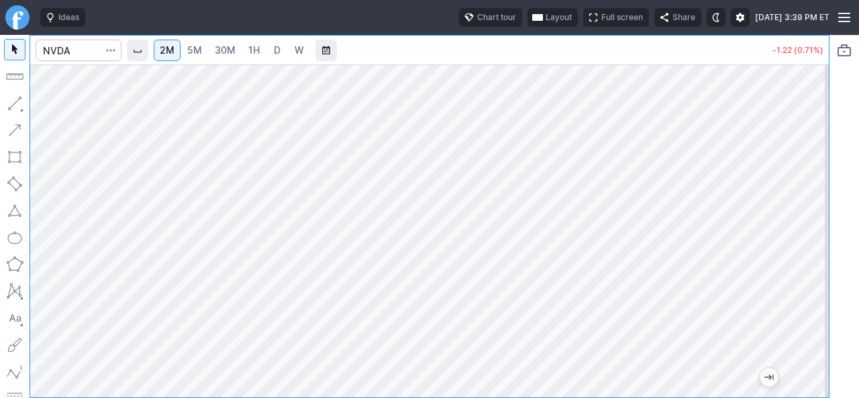
click at [796, 319] on div at bounding box center [429, 230] width 799 height 333
drag, startPoint x: 814, startPoint y: 209, endPoint x: 816, endPoint y: 226, distance: 17.6
click at [816, 226] on div at bounding box center [815, 227] width 28 height 299
drag, startPoint x: 808, startPoint y: 257, endPoint x: 815, endPoint y: 195, distance: 62.1
click at [815, 195] on div at bounding box center [815, 227] width 28 height 299
